Goal: Information Seeking & Learning: Learn about a topic

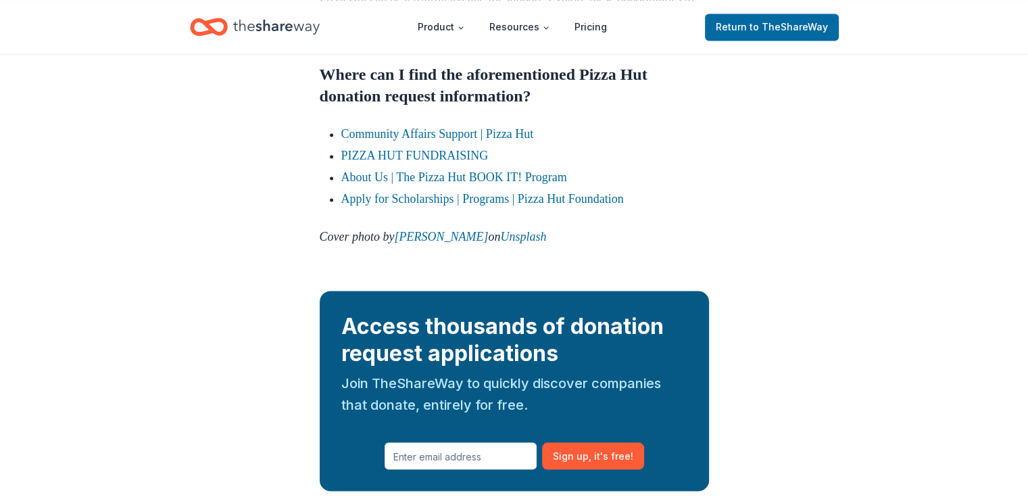
scroll to position [2292, 0]
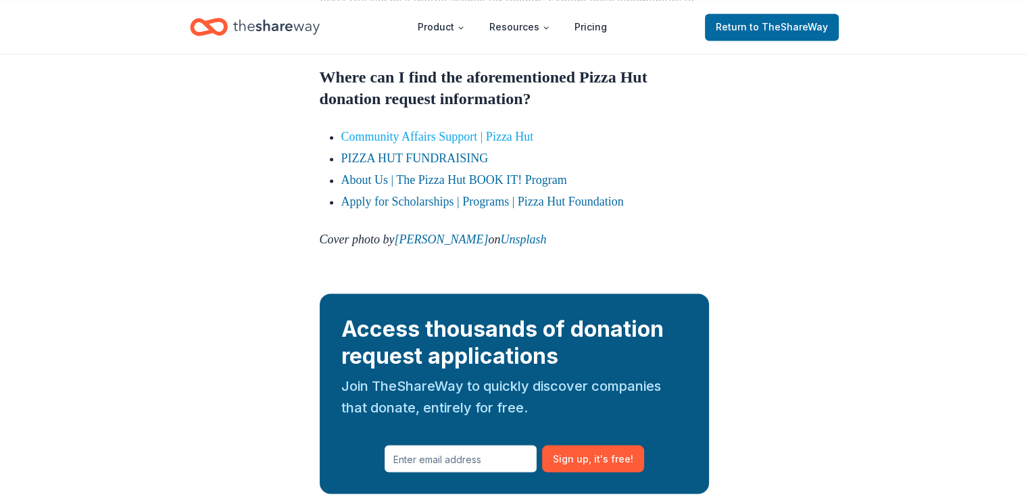
click at [409, 143] on link "Community Affairs Support | Pizza Hut" at bounding box center [437, 137] width 193 height 14
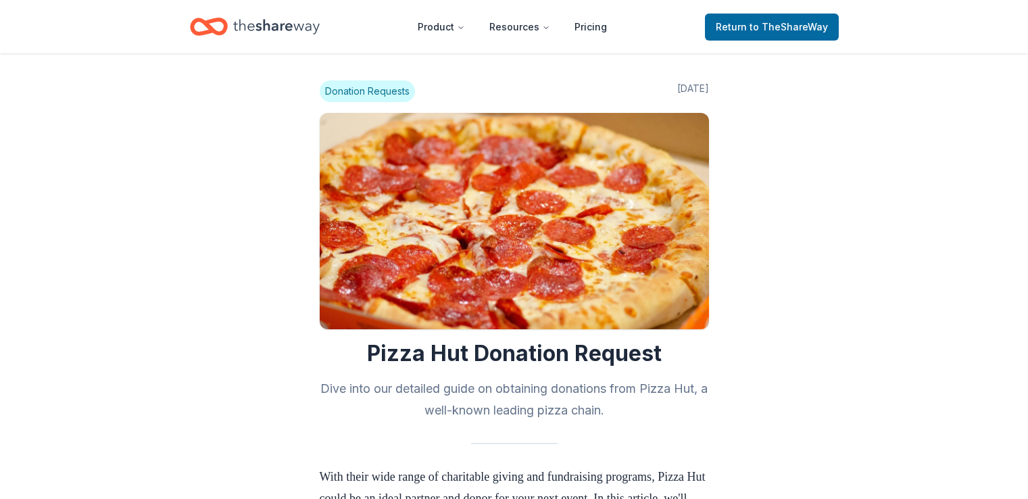
scroll to position [2292, 0]
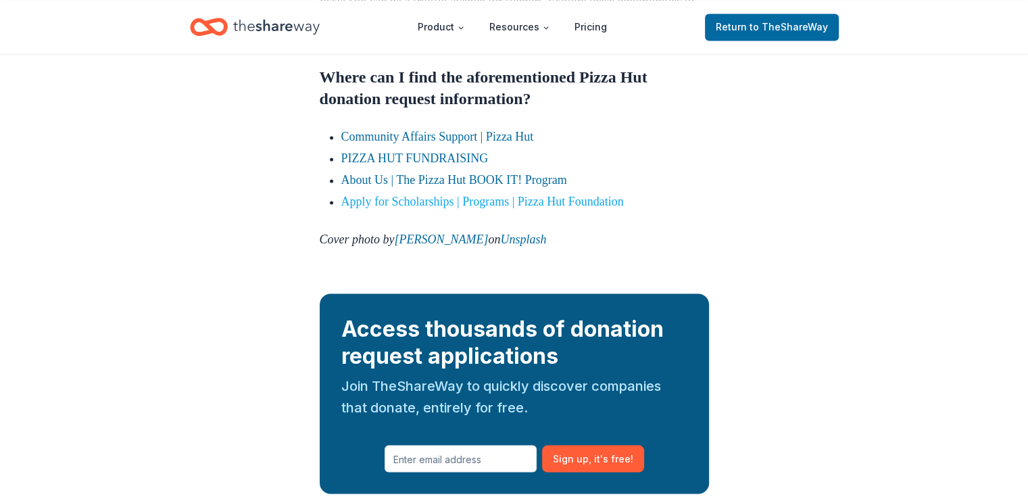
click at [549, 208] on link "Apply for Scholarships | Programs | Pizza Hut Foundation" at bounding box center [482, 202] width 283 height 14
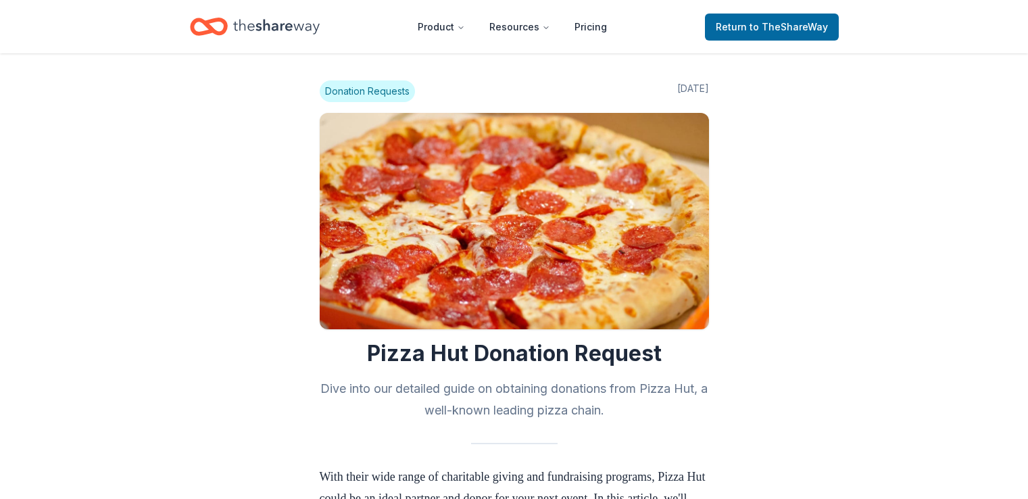
scroll to position [2292, 0]
